Goal: Check status: Check status

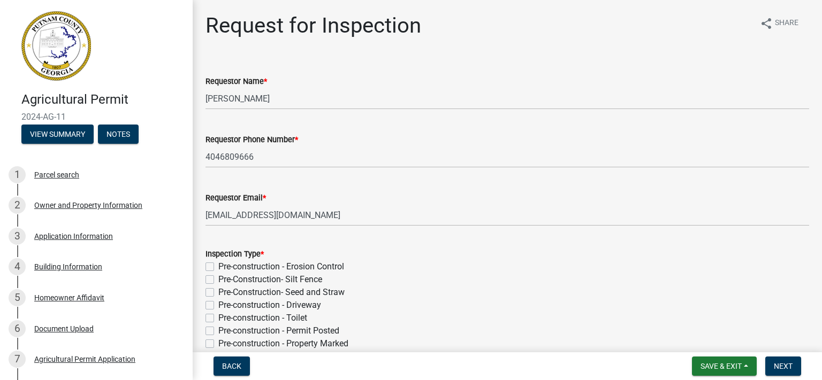
select select "8aacb760-3938-4776-aad4-75b78dc682eb"
click at [80, 138] on button "View Summary" at bounding box center [57, 134] width 72 height 19
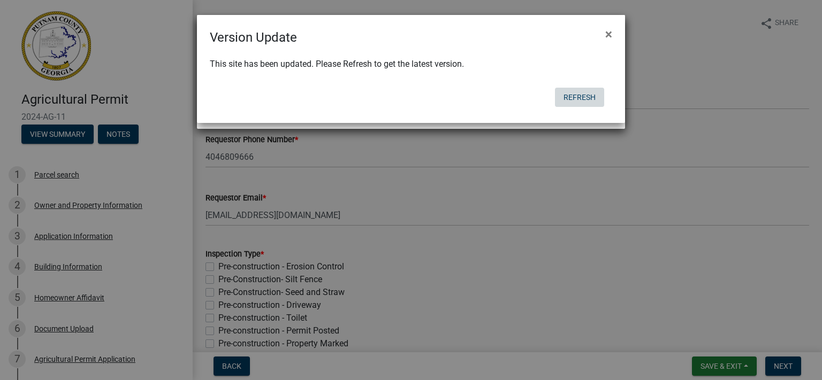
click at [589, 95] on button "Refresh" at bounding box center [579, 97] width 49 height 19
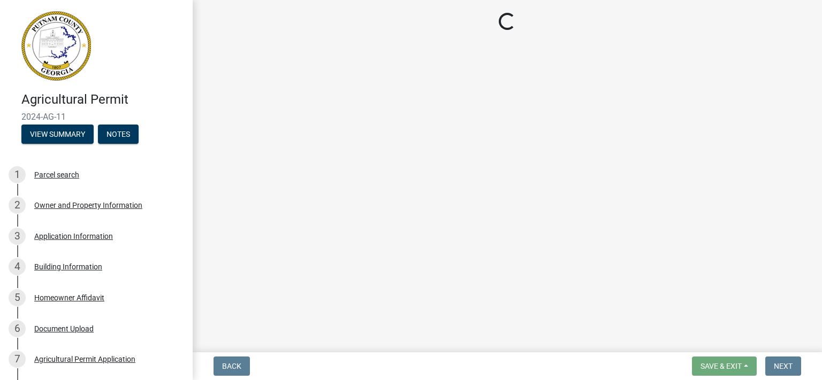
select select "8aacb760-3938-4776-aad4-75b78dc682eb"
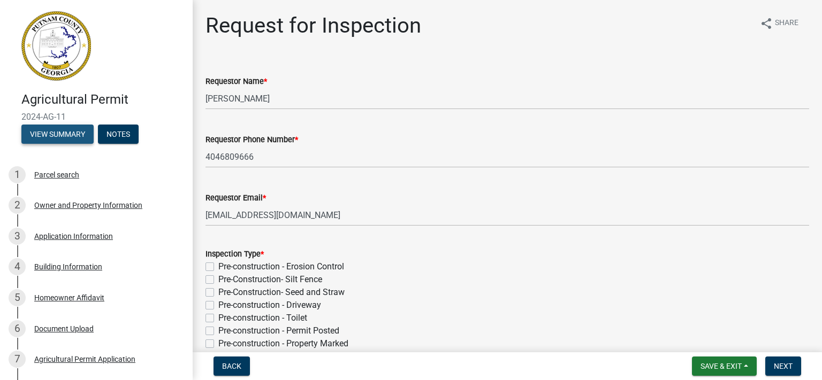
click at [59, 132] on button "View Summary" at bounding box center [57, 134] width 72 height 19
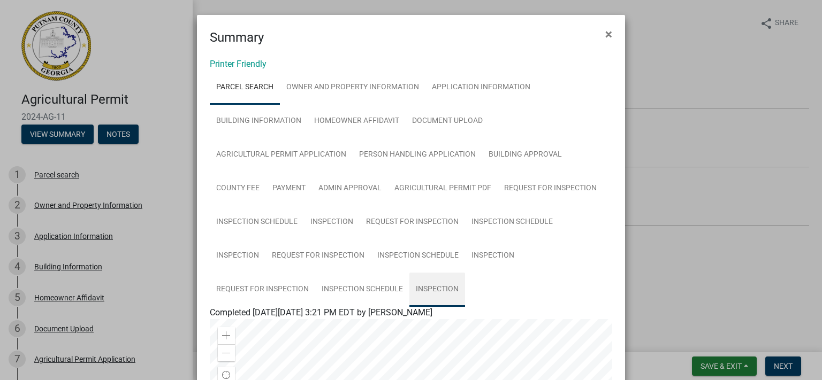
click at [431, 285] on link "Inspection" at bounding box center [437, 290] width 56 height 34
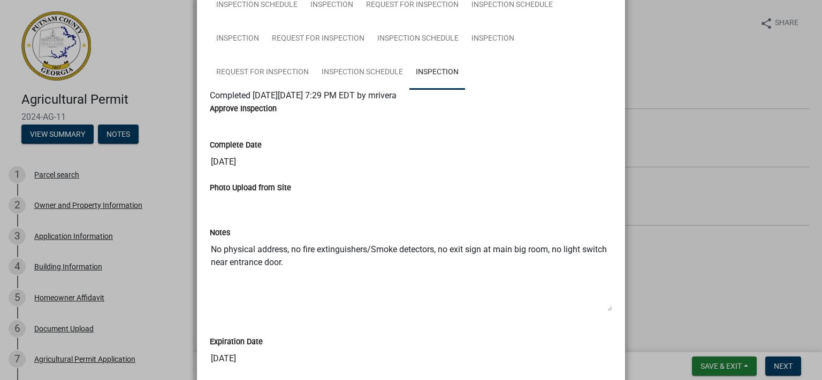
scroll to position [94, 0]
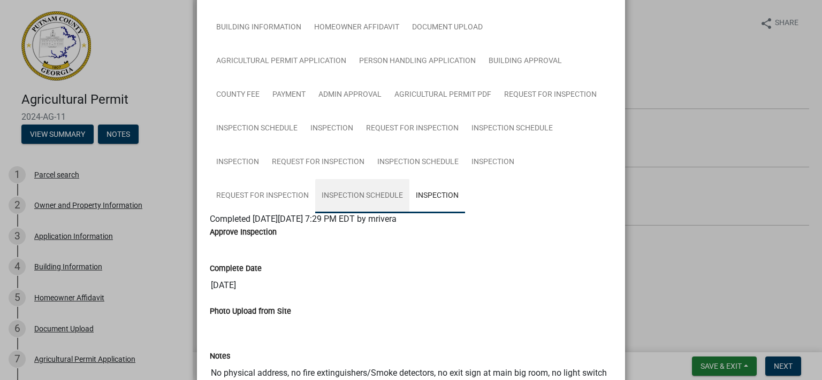
click at [374, 200] on link "Inspection Schedule" at bounding box center [362, 196] width 94 height 34
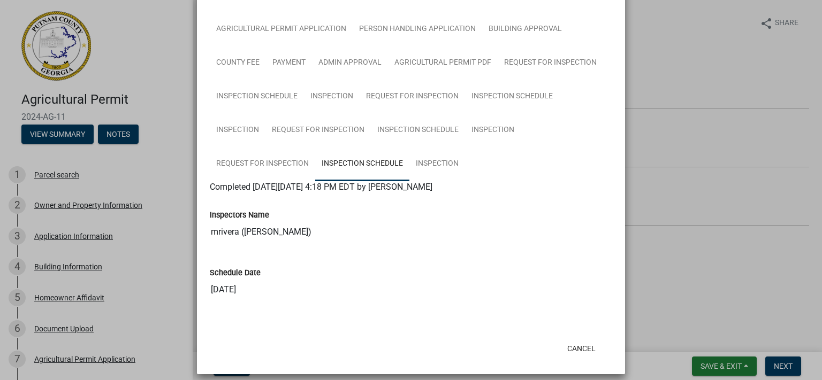
scroll to position [135, 0]
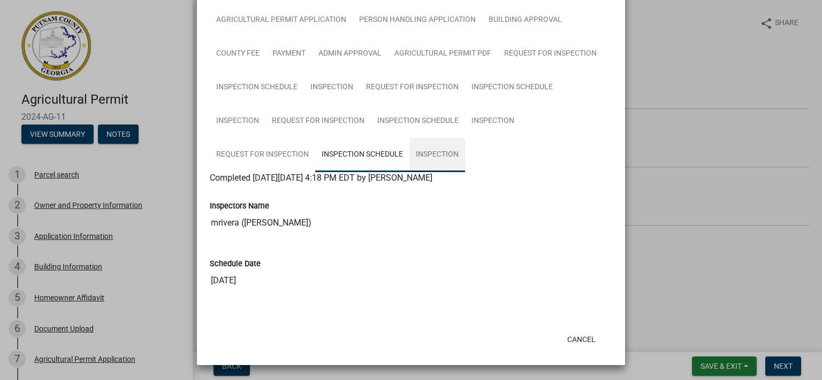
click at [439, 162] on link "Inspection" at bounding box center [437, 155] width 56 height 34
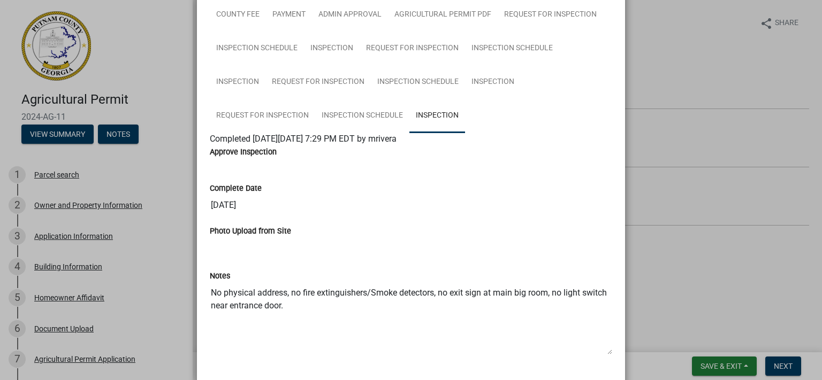
scroll to position [155, 0]
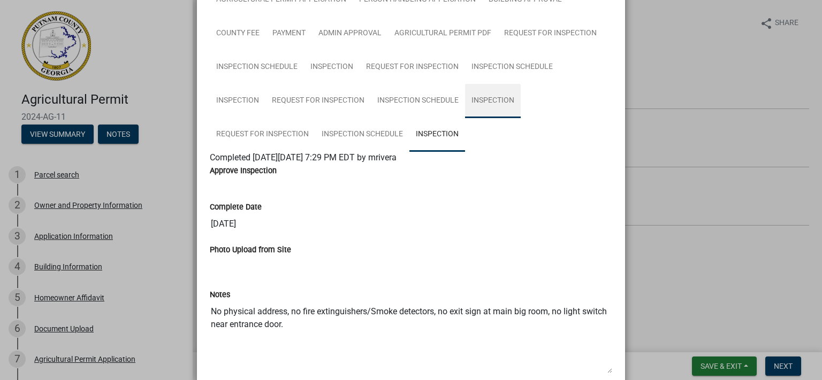
click at [470, 102] on link "Inspection" at bounding box center [493, 101] width 56 height 34
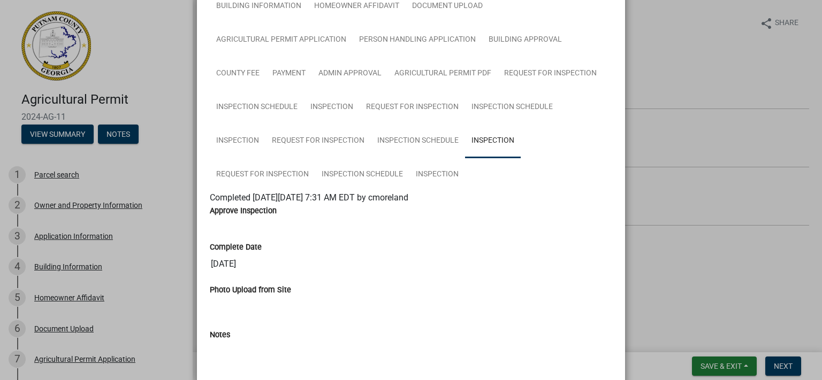
scroll to position [94, 0]
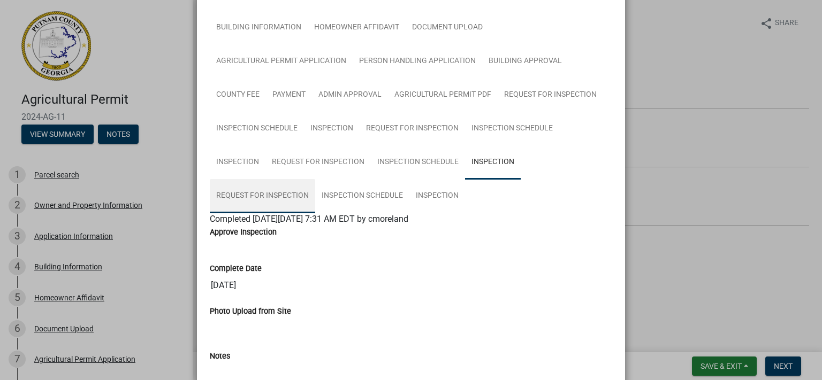
click at [251, 187] on link "Request for Inspection" at bounding box center [262, 196] width 105 height 34
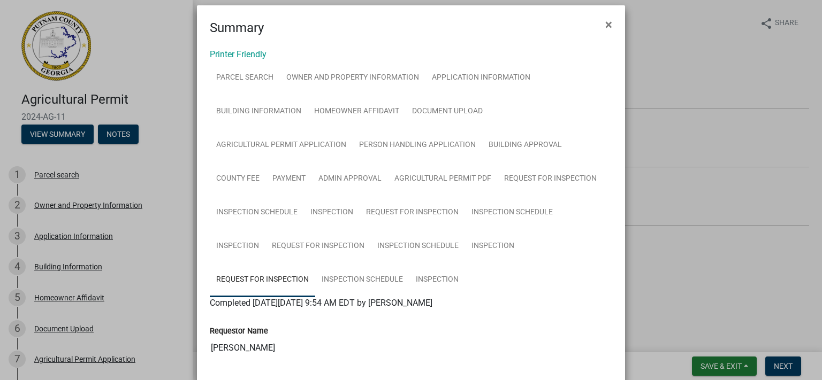
scroll to position [0, 0]
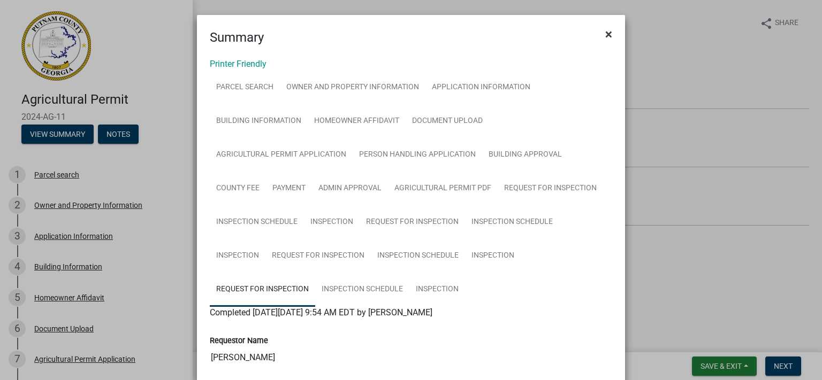
click at [605, 35] on span "×" at bounding box center [608, 34] width 7 height 15
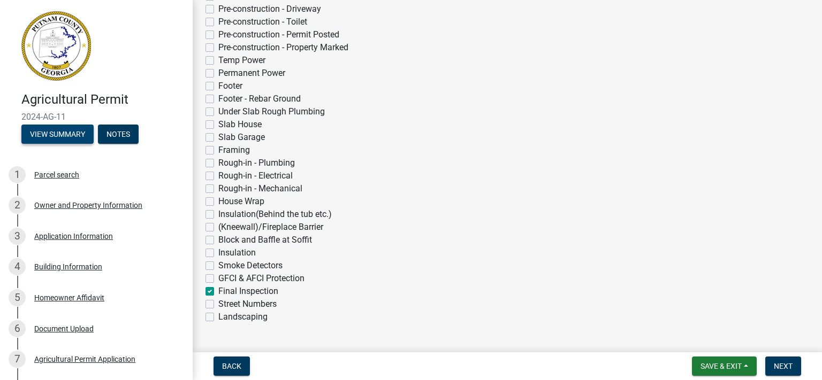
scroll to position [295, 0]
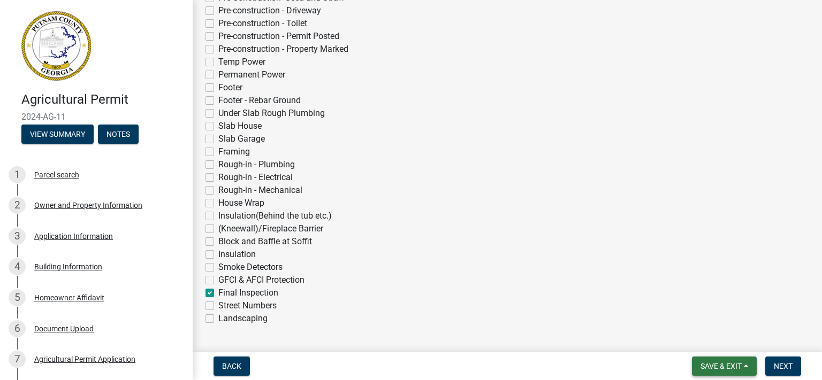
click at [701, 361] on button "Save & Exit" at bounding box center [724, 366] width 65 height 19
click at [699, 313] on button "Save" at bounding box center [714, 313] width 86 height 26
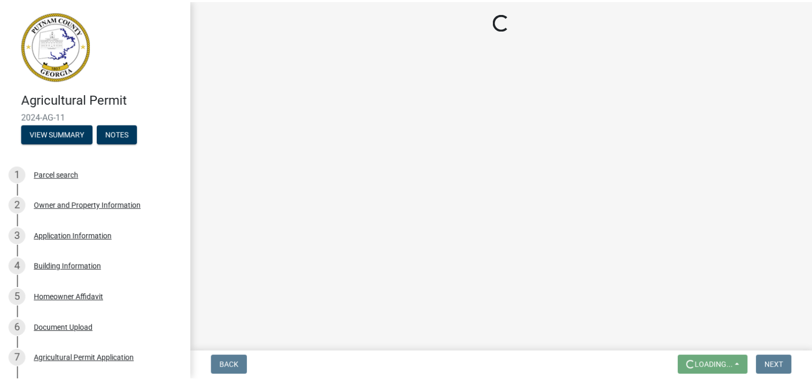
scroll to position [0, 0]
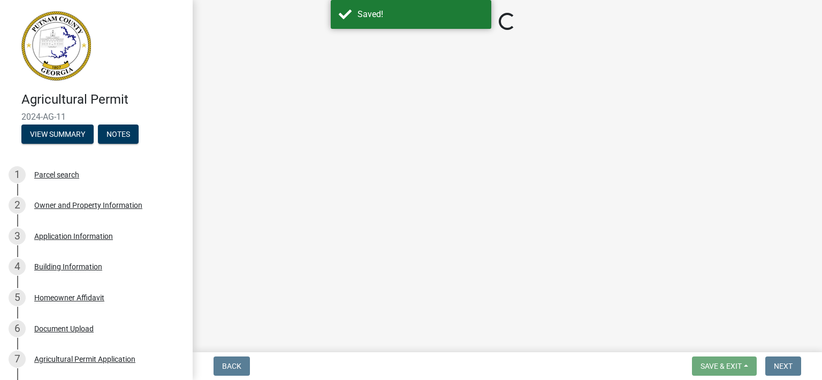
select select "8aacb760-3938-4776-aad4-75b78dc682eb"
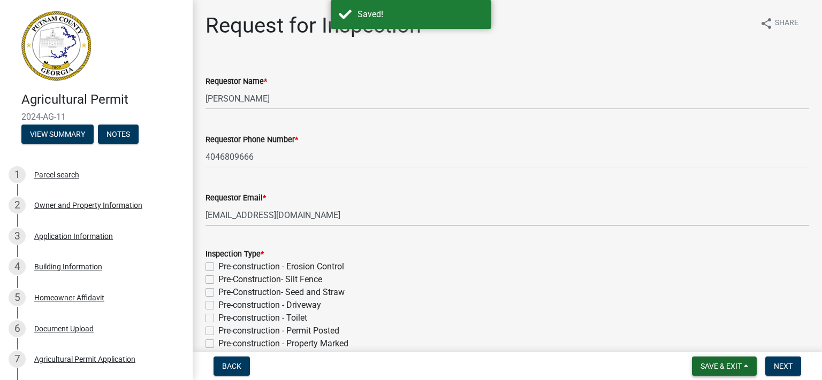
click at [742, 365] on button "Save & Exit" at bounding box center [724, 366] width 65 height 19
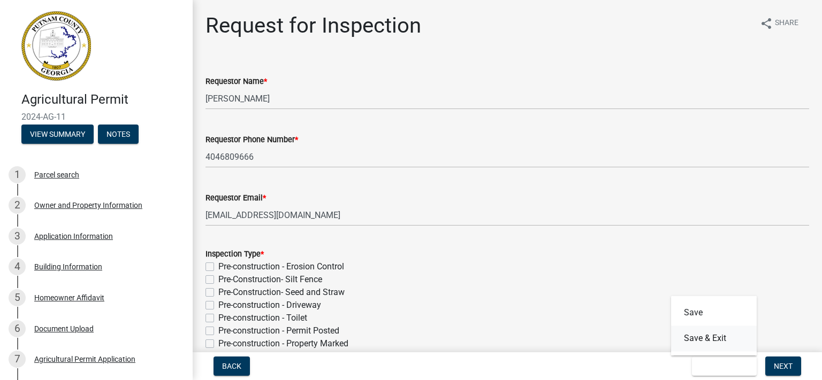
click at [700, 343] on button "Save & Exit" at bounding box center [714, 339] width 86 height 26
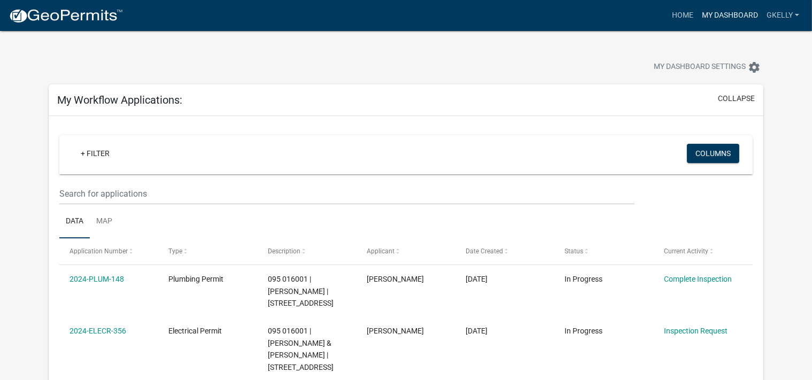
click at [735, 13] on link "My Dashboard" at bounding box center [730, 15] width 65 height 20
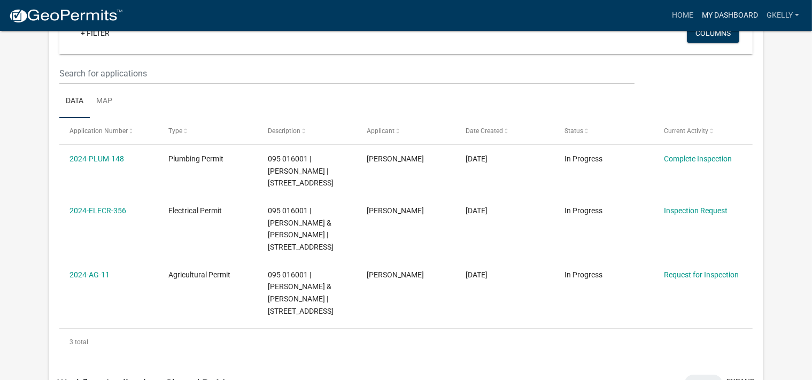
scroll to position [169, 0]
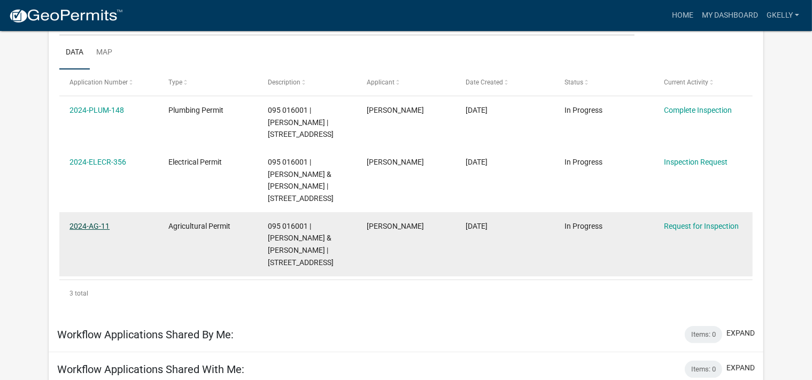
click at [104, 222] on link "2024-AG-11" at bounding box center [90, 226] width 40 height 9
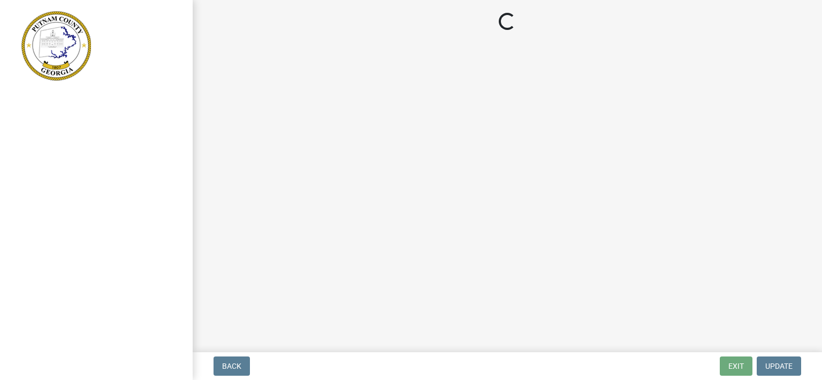
select select "8aacb760-3938-4776-aad4-75b78dc682eb"
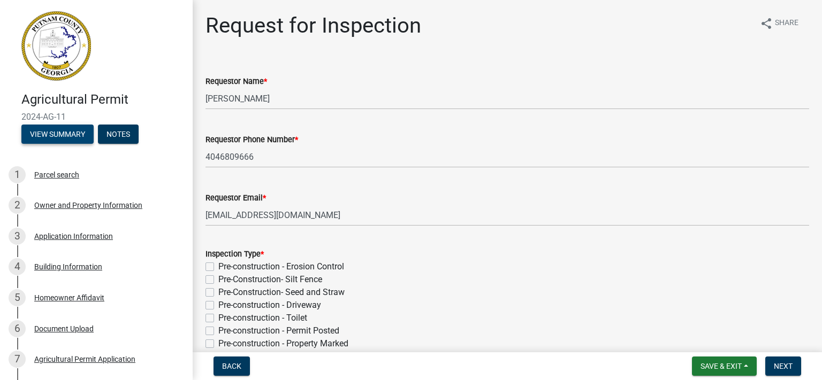
click at [51, 132] on button "View Summary" at bounding box center [57, 134] width 72 height 19
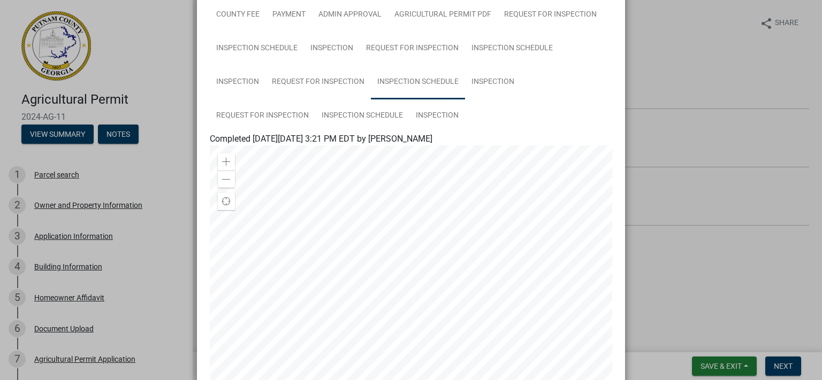
scroll to position [164, 0]
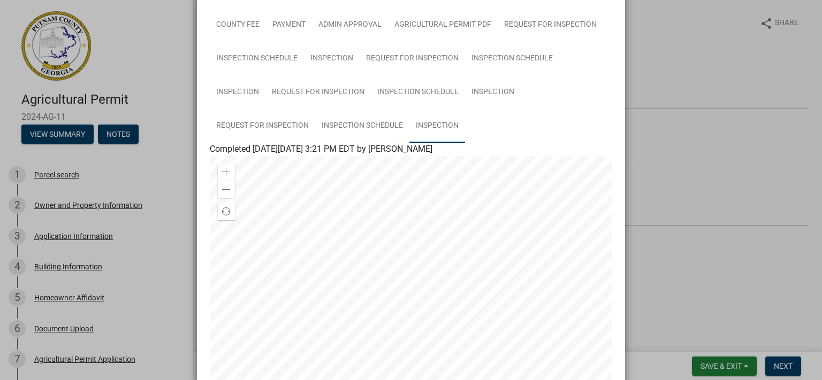
click at [418, 120] on link "Inspection" at bounding box center [437, 126] width 56 height 34
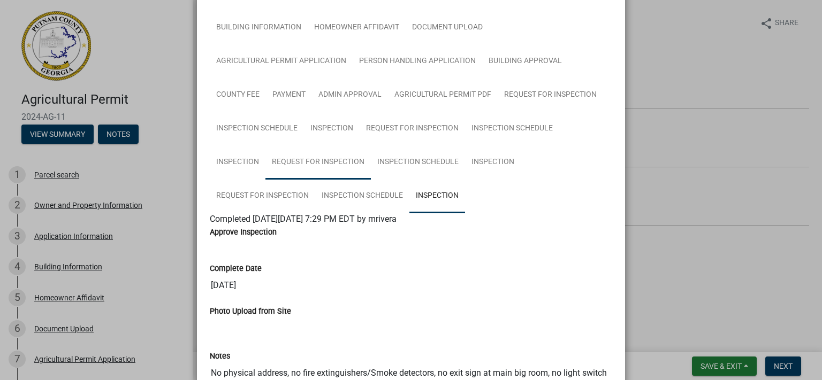
scroll to position [0, 0]
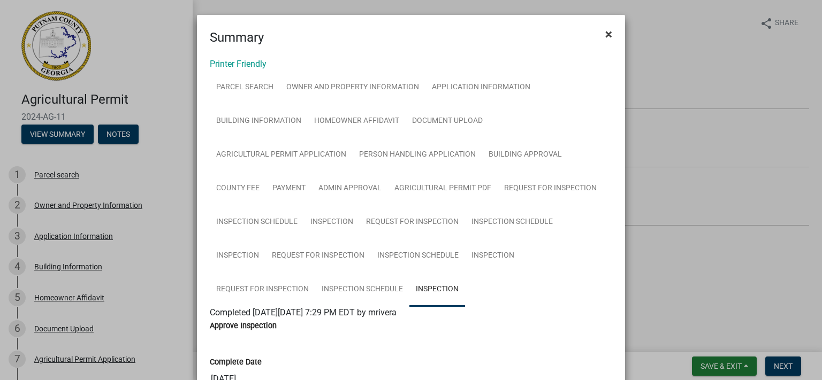
click at [605, 35] on span "×" at bounding box center [608, 34] width 7 height 15
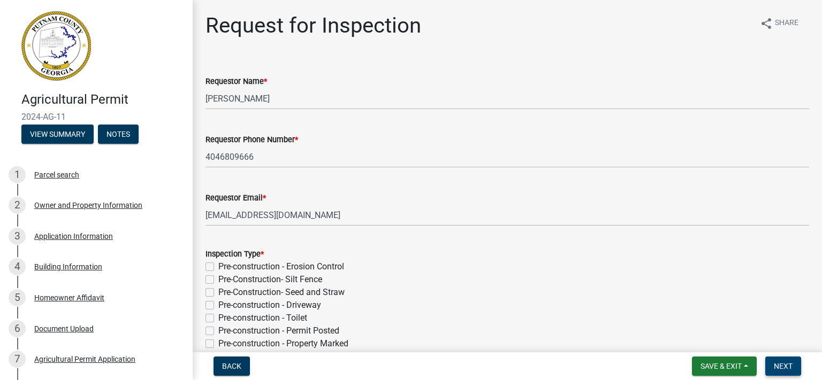
click at [791, 365] on span "Next" at bounding box center [782, 366] width 19 height 9
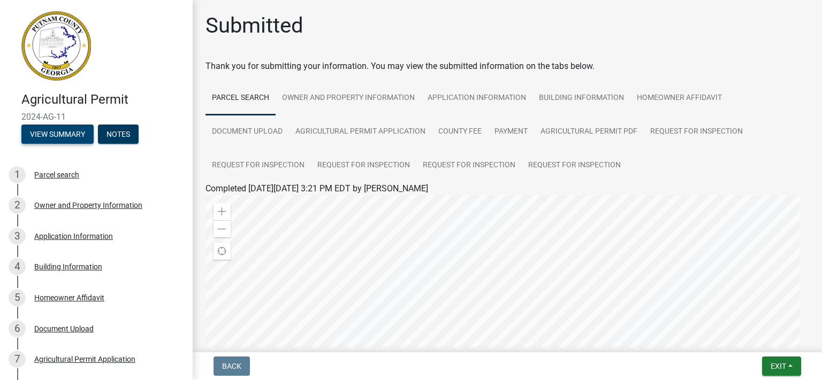
click at [55, 136] on button "View Summary" at bounding box center [57, 134] width 72 height 19
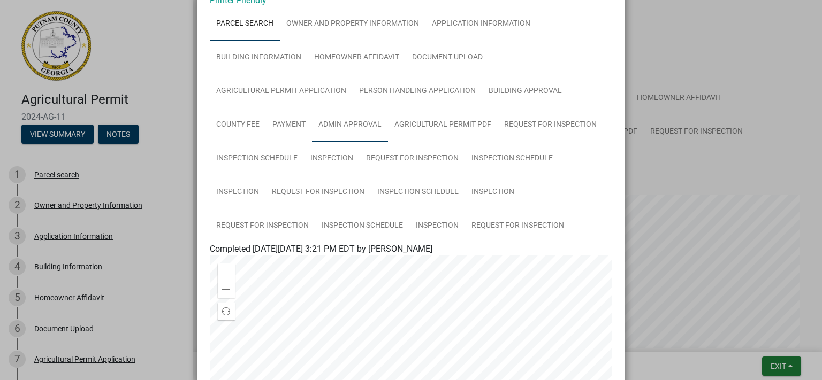
scroll to position [123, 0]
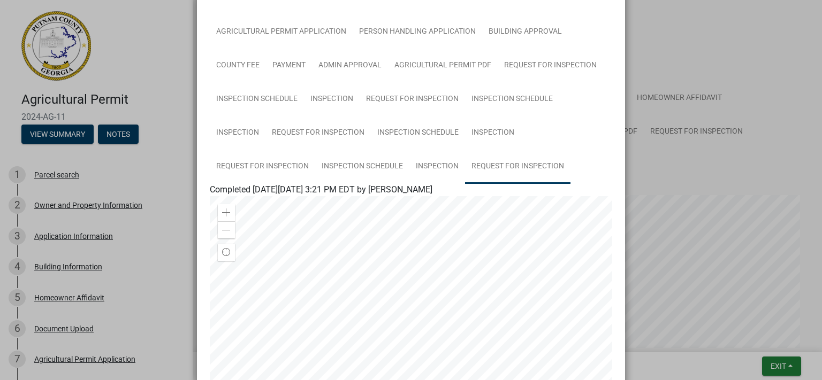
click at [493, 172] on link "Request for Inspection" at bounding box center [517, 167] width 105 height 34
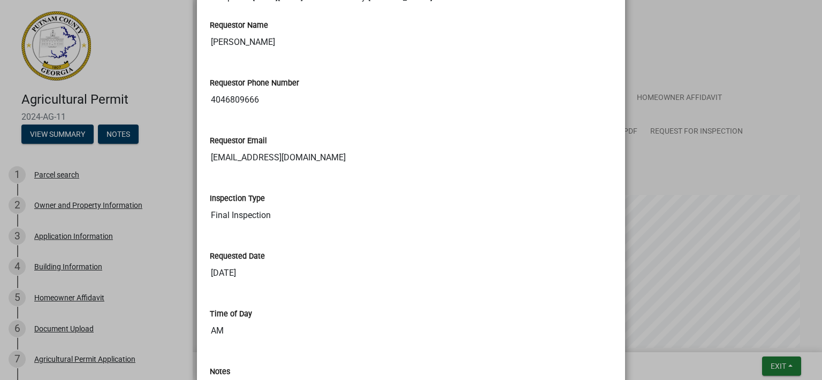
scroll to position [247, 0]
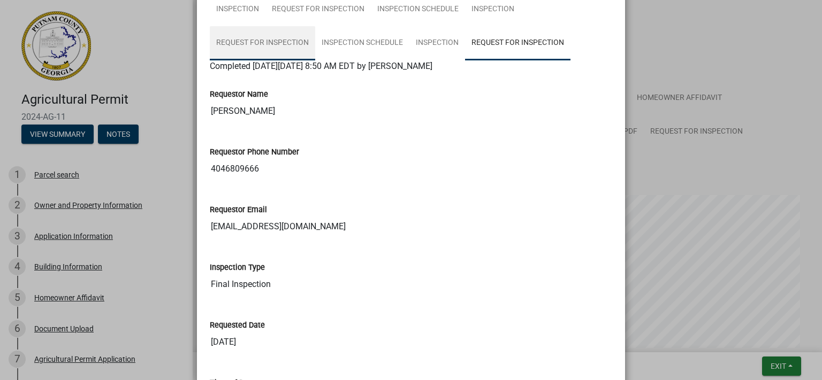
click at [286, 47] on link "Request for Inspection" at bounding box center [262, 43] width 105 height 34
click at [489, 35] on link "Request for Inspection" at bounding box center [517, 43] width 105 height 34
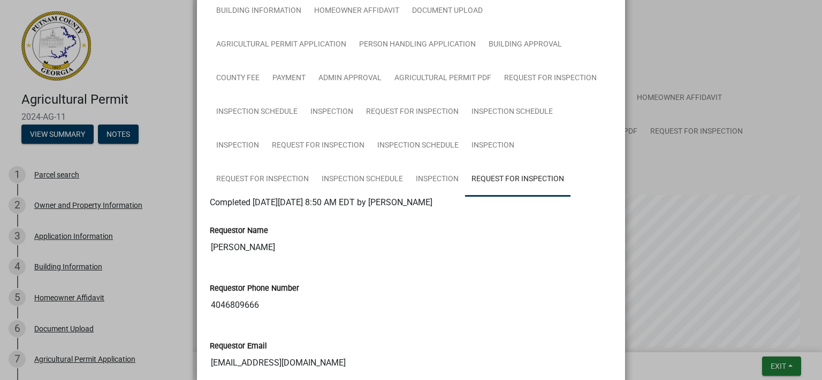
scroll to position [0, 0]
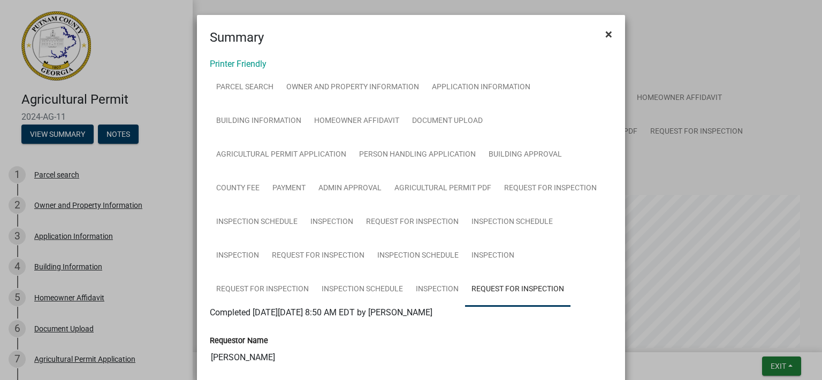
click at [605, 34] on span "×" at bounding box center [608, 34] width 7 height 15
